Goal: Transaction & Acquisition: Purchase product/service

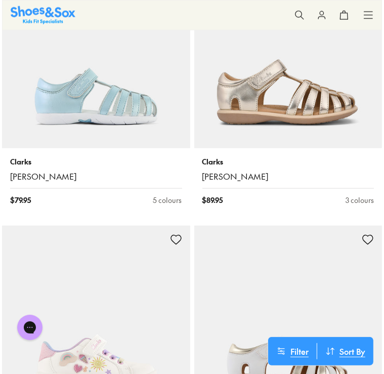
scroll to position [2544, 0]
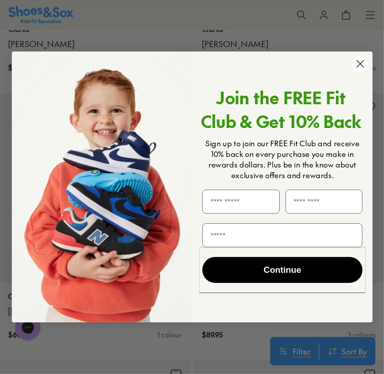
drag, startPoint x: 382, startPoint y: 121, endPoint x: 385, endPoint y: 199, distance: 77.5
click at [379, 199] on html "Skip to Main Content Store Finder Free Shipping Over $85 Free Click & Collect E…" at bounding box center [192, 72] width 384 height 5233
click at [360, 62] on circle "Close dialog" at bounding box center [360, 64] width 16 height 16
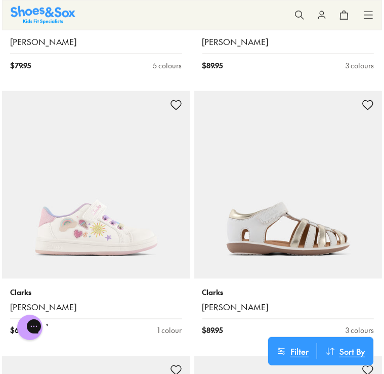
scroll to position [0, 0]
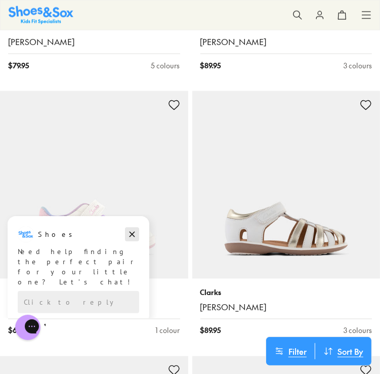
click at [131, 235] on icon "Dismiss campaign" at bounding box center [132, 234] width 10 height 12
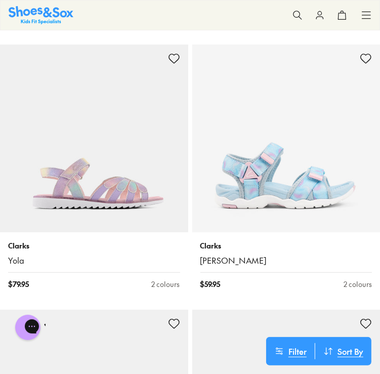
scroll to position [3918, 0]
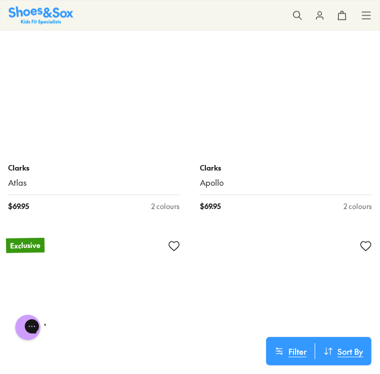
scroll to position [4784, 0]
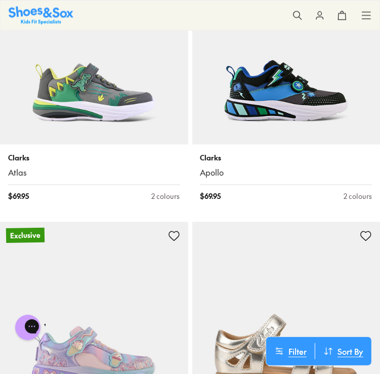
drag, startPoint x: 379, startPoint y: 192, endPoint x: 380, endPoint y: 197, distance: 5.8
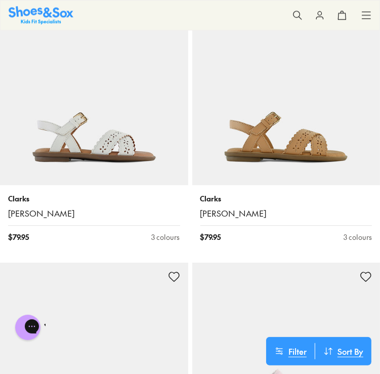
scroll to position [0, 0]
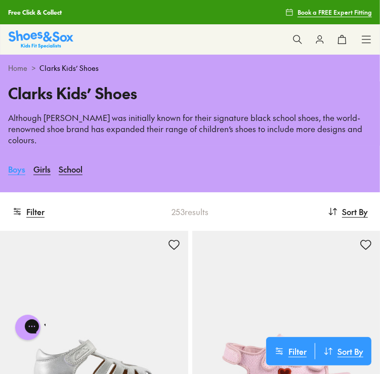
click at [14, 159] on link "Boys" at bounding box center [16, 169] width 17 height 22
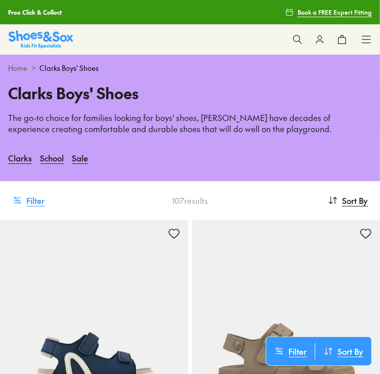
click at [31, 202] on button "Filter" at bounding box center [28, 200] width 32 height 22
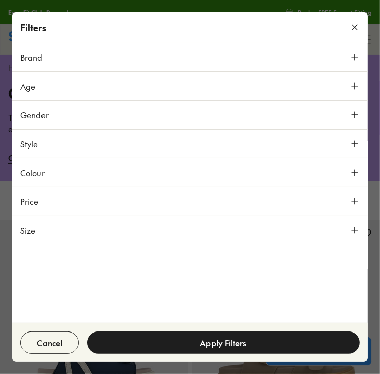
click at [350, 172] on icon at bounding box center [355, 172] width 10 height 10
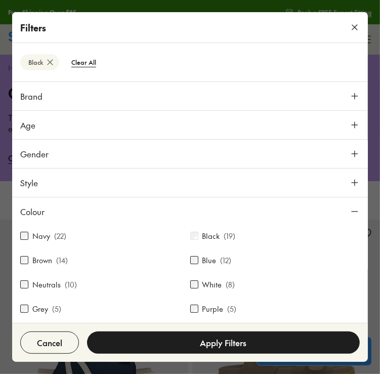
scroll to position [168, 0]
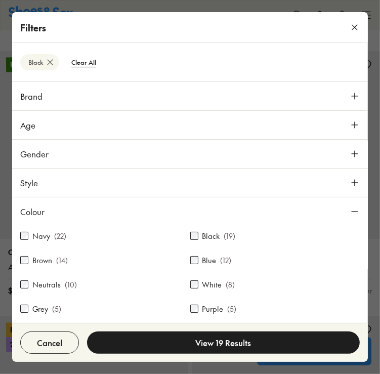
click at [183, 337] on button "View 19 Results" at bounding box center [223, 342] width 273 height 22
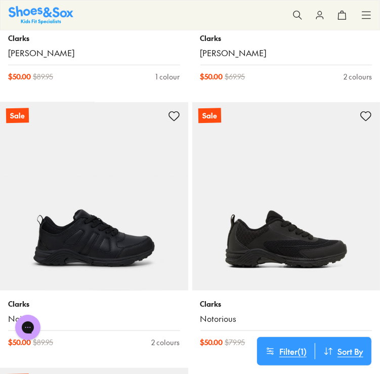
scroll to position [2251, 0]
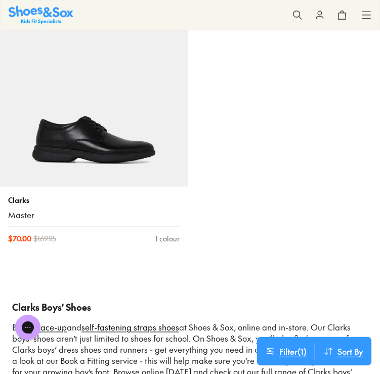
type input "***"
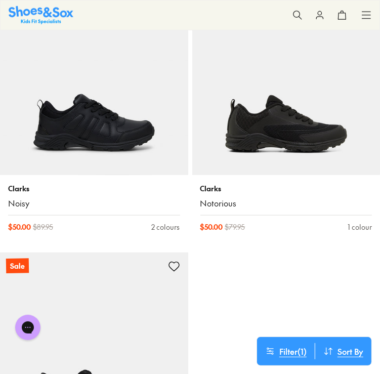
scroll to position [2347, 0]
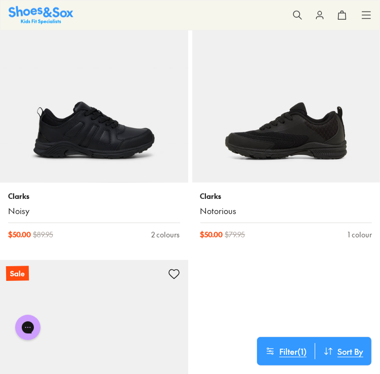
click at [275, 147] on img at bounding box center [286, 88] width 188 height 188
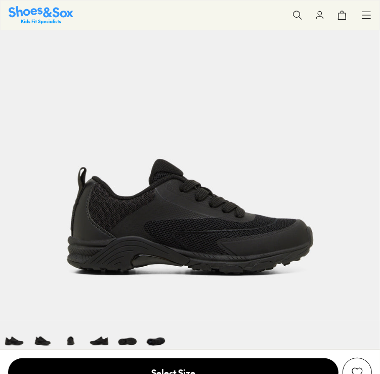
select select "*"
click at [42, 342] on div "Chat with us" at bounding box center [27, 327] width 35 height 32
click at [68, 344] on img at bounding box center [71, 334] width 28 height 28
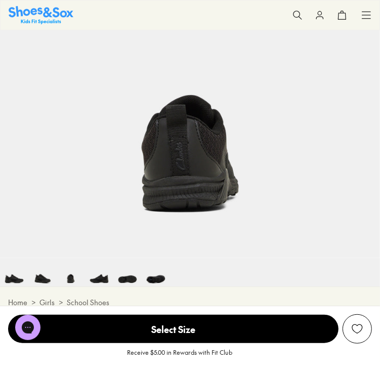
scroll to position [212, 0]
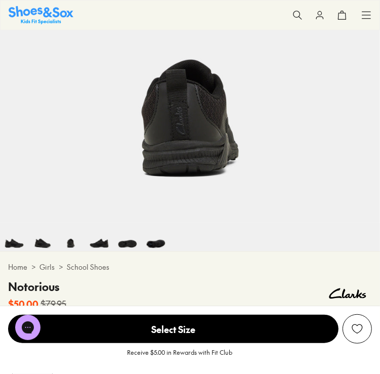
click at [102, 245] on img at bounding box center [99, 237] width 28 height 28
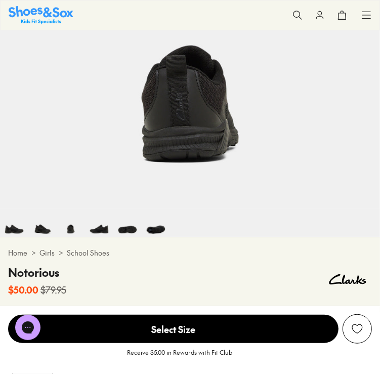
scroll to position [0, 380]
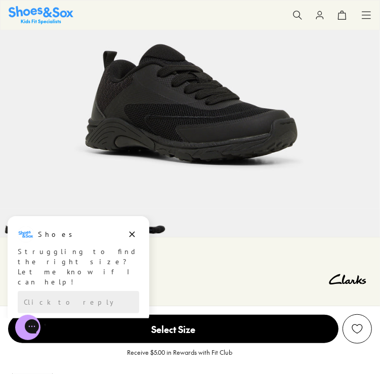
scroll to position [212, 0]
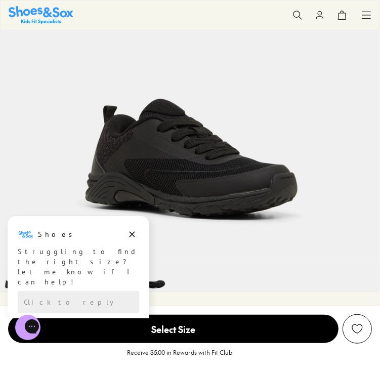
scroll to position [114, 0]
